Goal: Find specific page/section: Find specific page/section

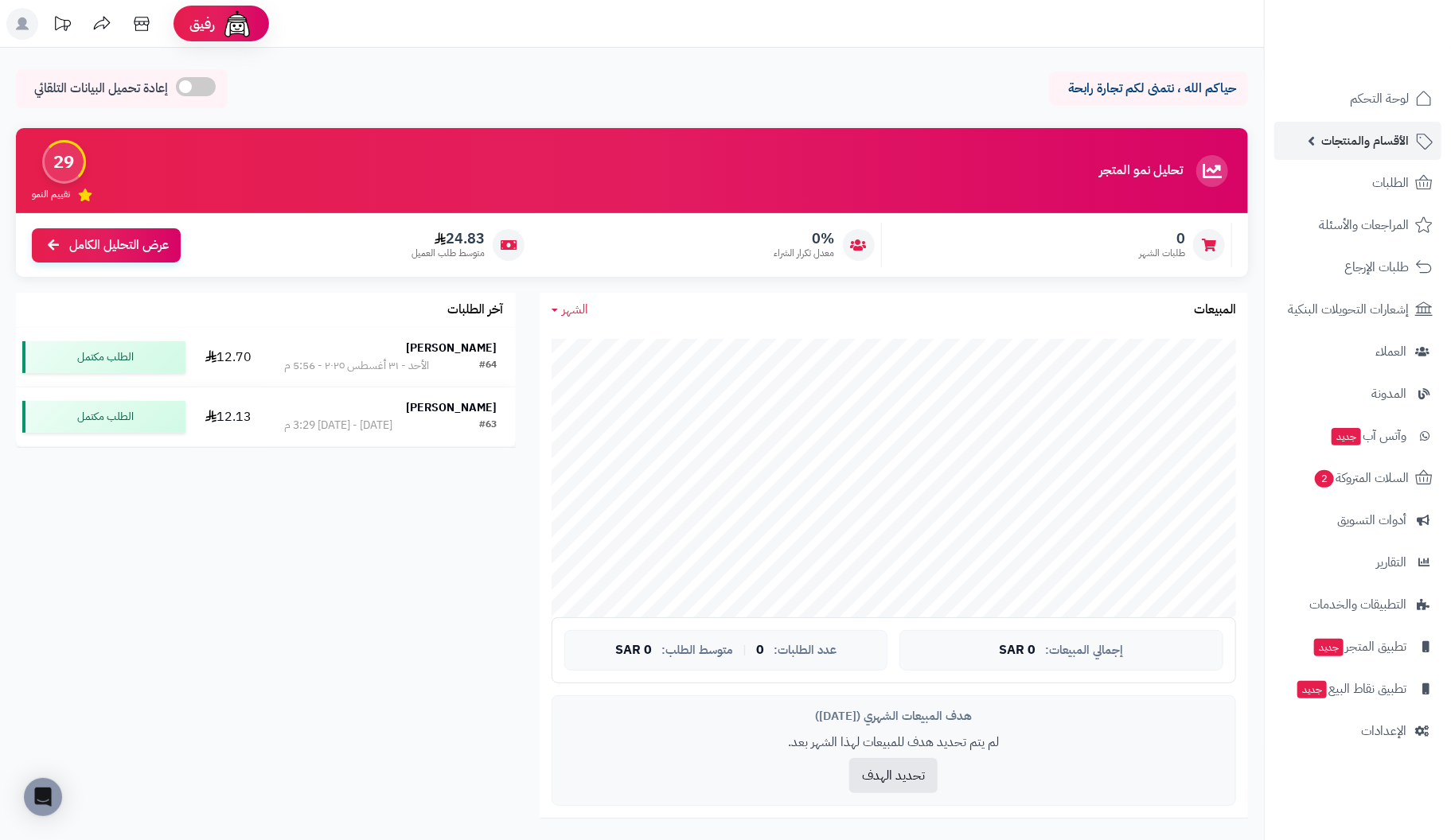
click at [1373, 138] on span "الأقسام والمنتجات" at bounding box center [1365, 140] width 88 height 22
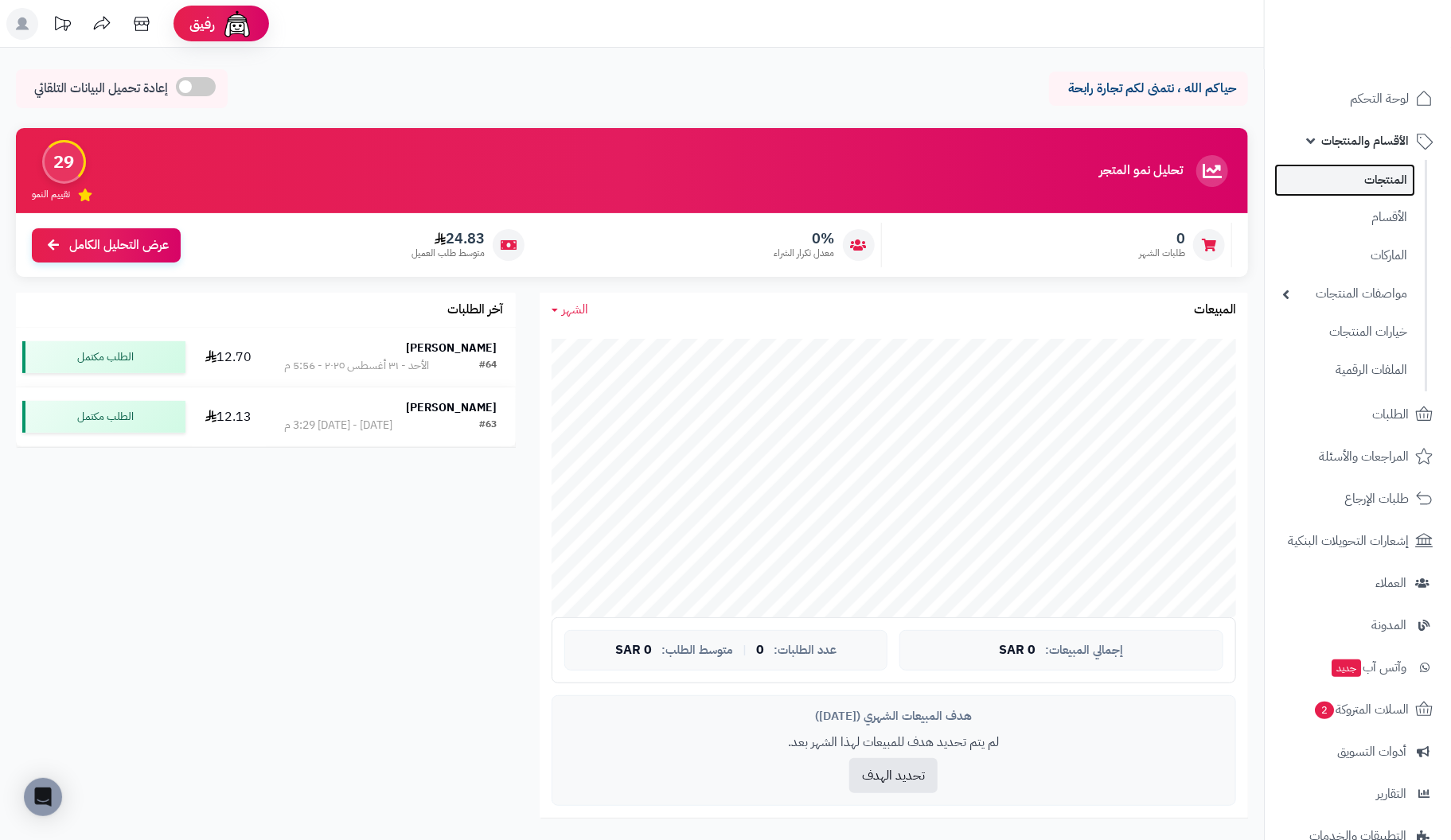
click at [1384, 175] on link "المنتجات" at bounding box center [1344, 180] width 141 height 32
